Goal: Information Seeking & Learning: Learn about a topic

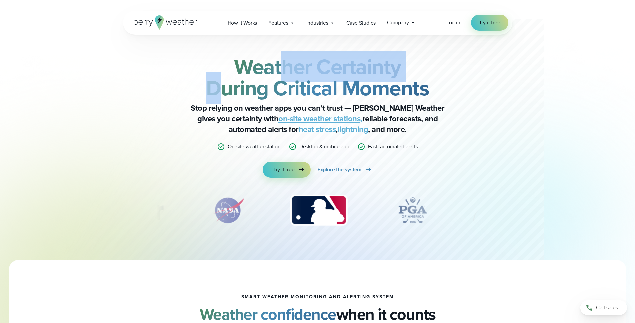
drag, startPoint x: 226, startPoint y: 74, endPoint x: 283, endPoint y: 68, distance: 57.0
click at [283, 68] on strong "Weather Certainty During Critical Moments" at bounding box center [317, 77] width 223 height 53
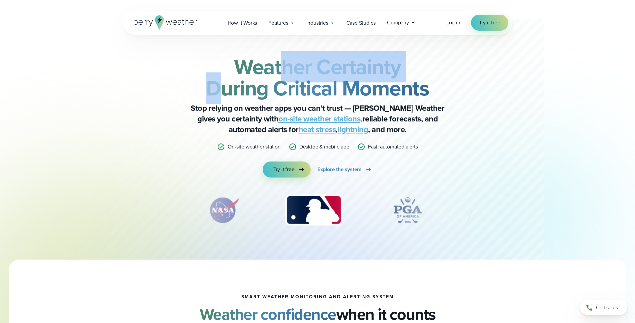
click at [283, 68] on strong "Weather Certainty During Critical Moments" at bounding box center [317, 77] width 223 height 53
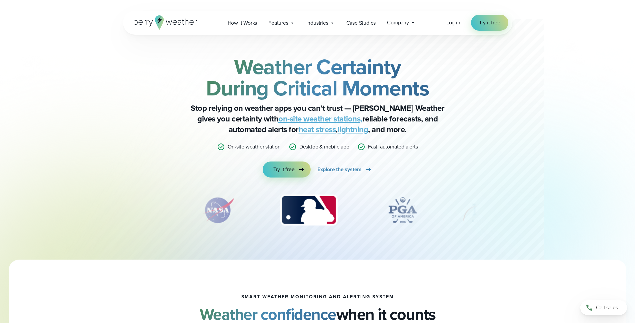
click at [247, 66] on strong "Weather Certainty During Critical Moments" at bounding box center [317, 77] width 223 height 53
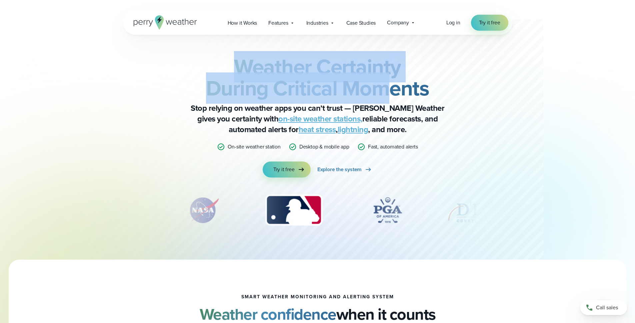
drag, startPoint x: 239, startPoint y: 65, endPoint x: 392, endPoint y: 89, distance: 154.4
click at [392, 89] on strong "Weather Certainty During Critical Moments" at bounding box center [317, 77] width 223 height 53
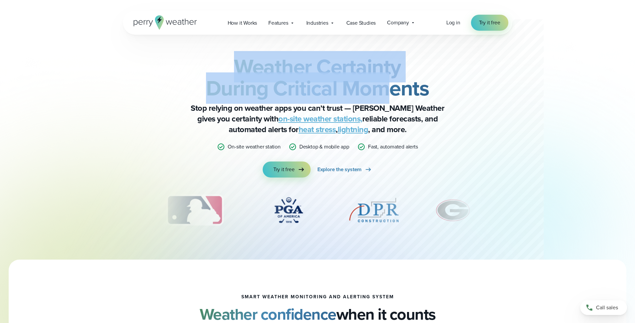
click at [236, 60] on strong "Weather Certainty During Critical Moments" at bounding box center [317, 77] width 223 height 53
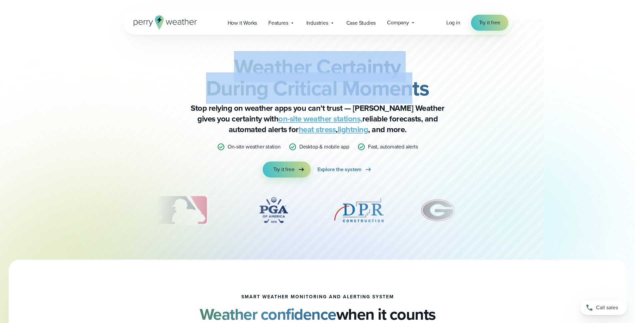
drag, startPoint x: 235, startPoint y: 63, endPoint x: 410, endPoint y: 96, distance: 178.4
click at [410, 96] on strong "Weather Certainty During Critical Moments" at bounding box center [317, 77] width 223 height 53
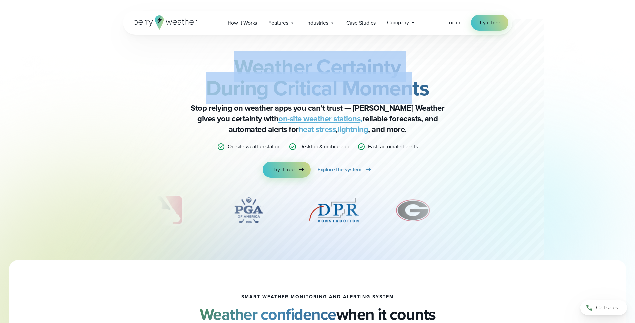
drag, startPoint x: 384, startPoint y: 90, endPoint x: 380, endPoint y: 91, distance: 3.8
click at [380, 91] on strong "Weather Certainty During Critical Moments" at bounding box center [317, 77] width 223 height 53
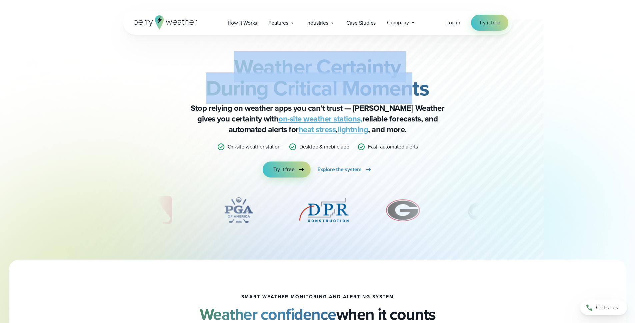
click at [380, 91] on strong "Weather Certainty During Critical Moments" at bounding box center [317, 77] width 223 height 53
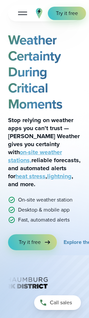
click at [66, 59] on h2 "Weather Certainty During Critical Moments" at bounding box center [44, 72] width 73 height 80
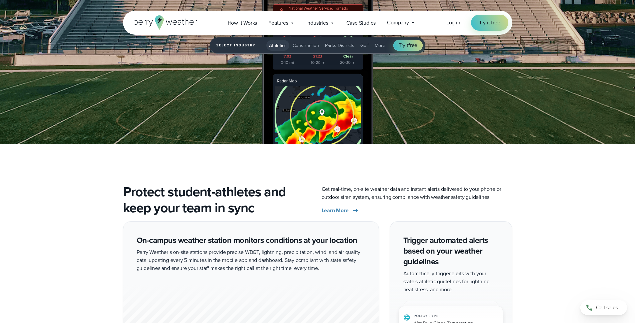
scroll to position [1023, 0]
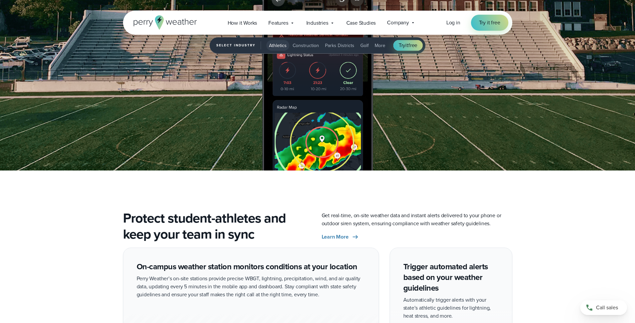
click at [308, 45] on span "Construction" at bounding box center [306, 45] width 26 height 7
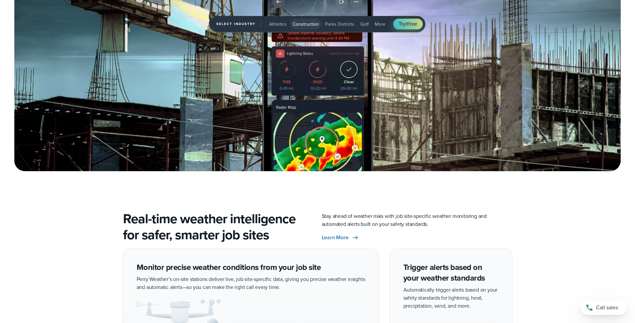
scroll to position [956, 0]
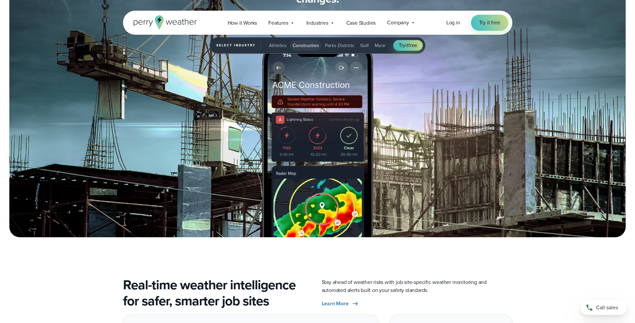
click at [338, 44] on span "Parks Districts" at bounding box center [339, 45] width 29 height 7
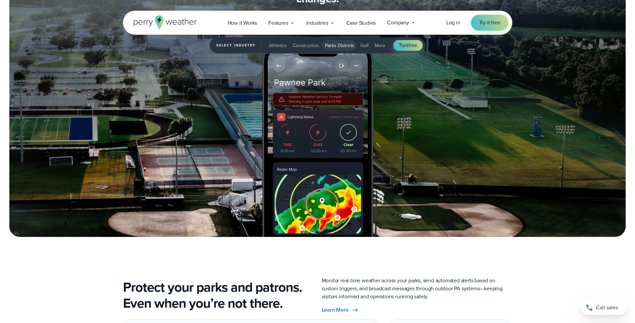
click at [363, 44] on span "Golf" at bounding box center [364, 45] width 8 height 7
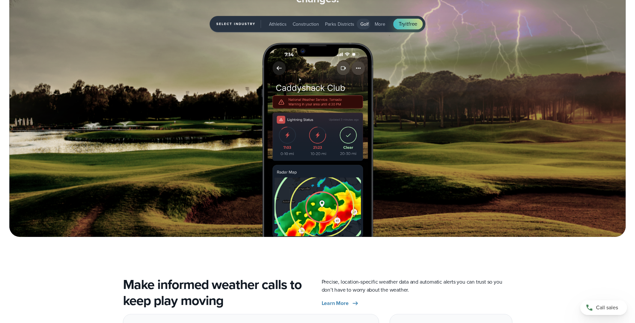
click at [342, 26] on span "Parks Districts" at bounding box center [339, 24] width 29 height 7
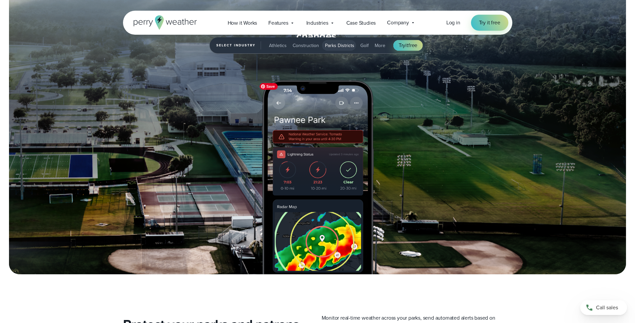
scroll to position [916, 0]
